Goal: Find specific page/section: Find specific page/section

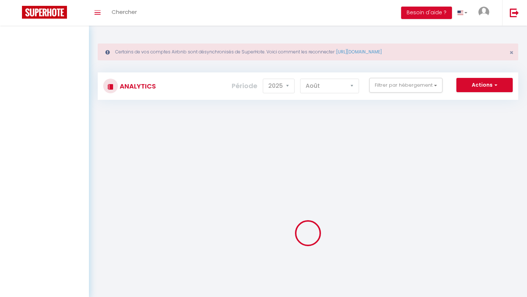
select select "2025"
select select "8"
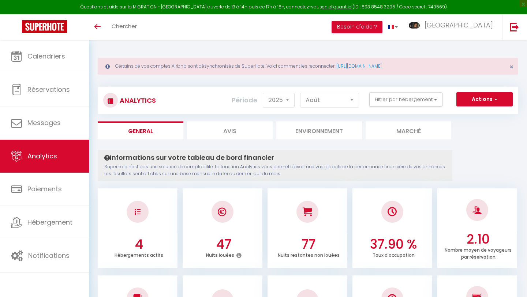
select select "2025"
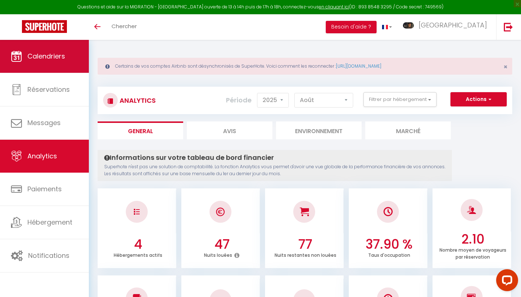
click at [41, 57] on span "Calendriers" at bounding box center [46, 56] width 38 height 9
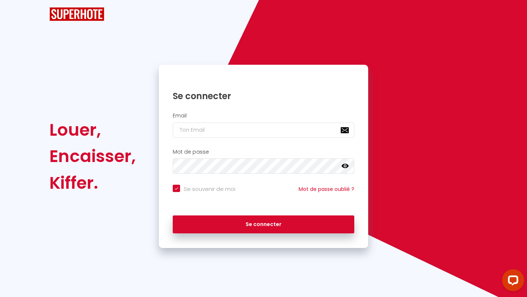
checkbox input "true"
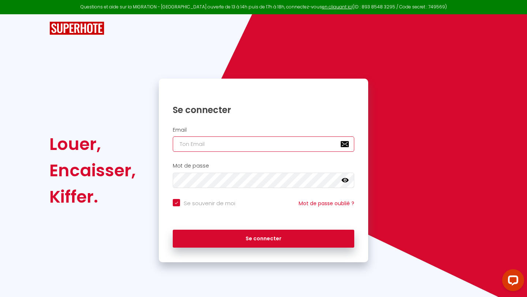
type input "[EMAIL_ADDRESS][DOMAIN_NAME]"
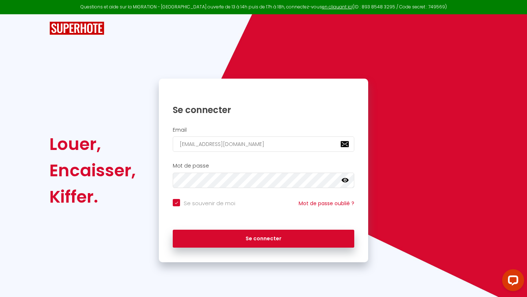
checkbox input "true"
